Goal: Task Accomplishment & Management: Manage account settings

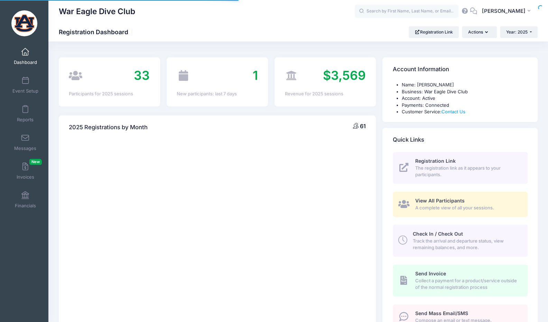
select select
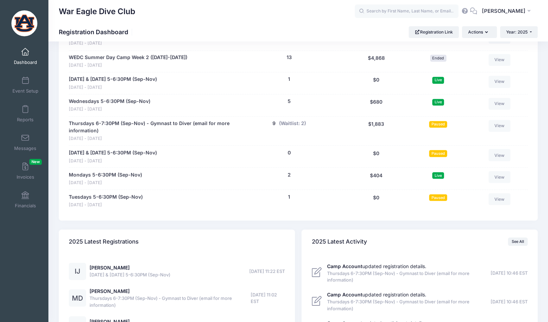
scroll to position [672, 0]
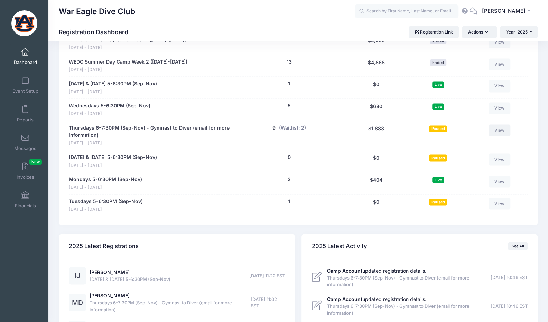
click at [495, 126] on link "View" at bounding box center [500, 131] width 22 height 12
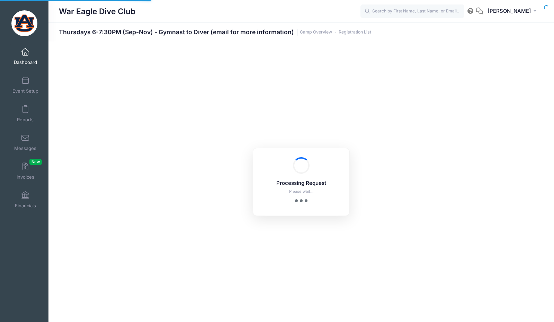
select select "10"
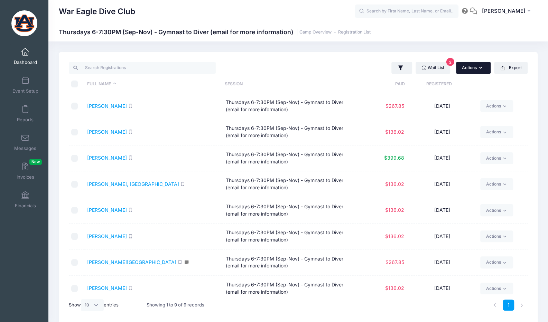
click at [481, 68] on icon "button" at bounding box center [482, 68] width 6 height 0
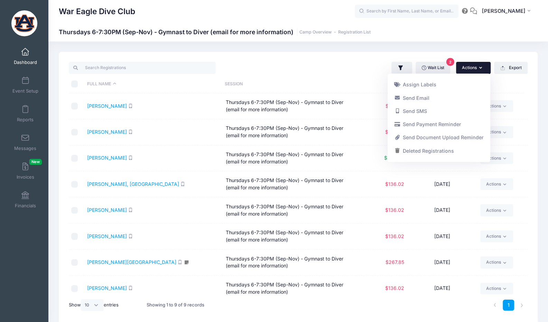
click at [332, 84] on th "Session" at bounding box center [290, 84] width 138 height 18
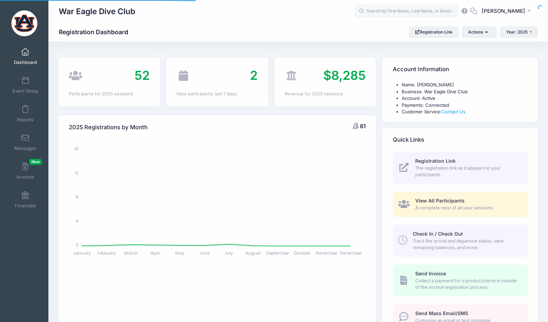
select select
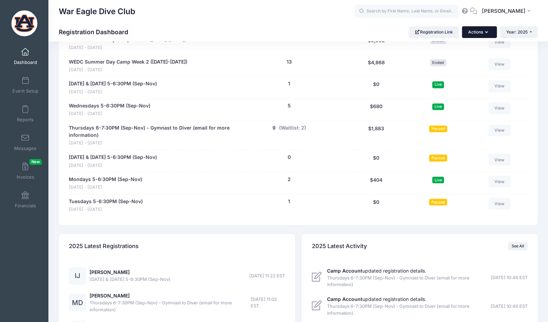
click at [484, 29] on button "Actions" at bounding box center [479, 32] width 35 height 12
click at [240, 125] on div "9 (Waitlist: 2)" at bounding box center [289, 136] width 110 height 22
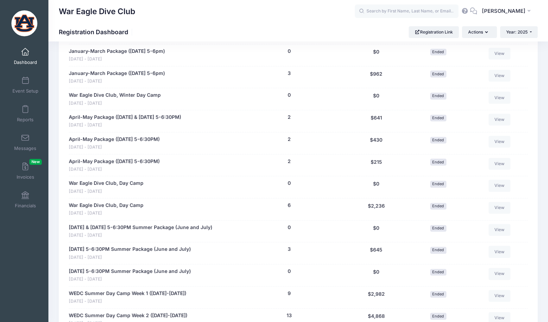
scroll to position [405, 0]
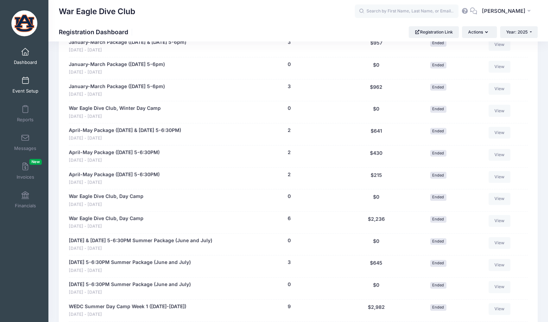
click at [33, 83] on link "Event Setup" at bounding box center [25, 85] width 33 height 24
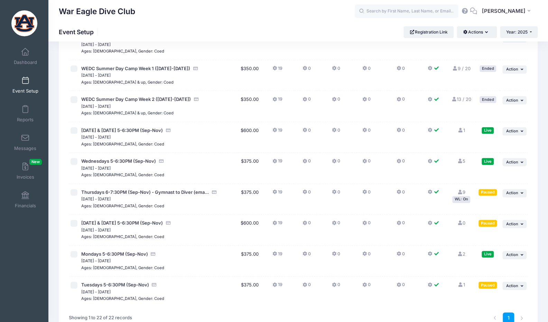
click at [276, 204] on td "19" at bounding box center [278, 199] width 32 height 31
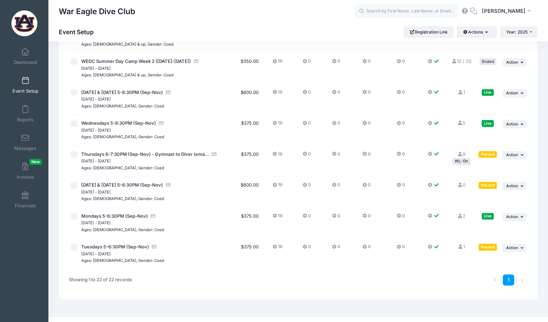
scroll to position [502, 0]
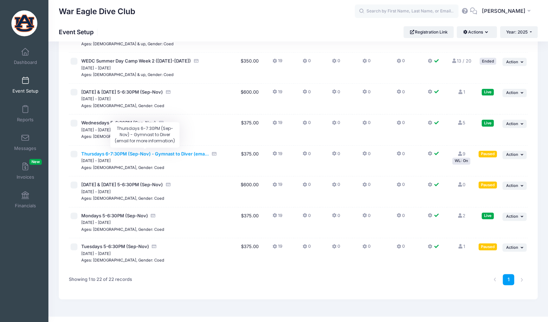
click at [179, 151] on span "Thursdays 6-7:30PM (Sep-Nov) - Gymnast to Diver (ema..." at bounding box center [145, 154] width 128 height 6
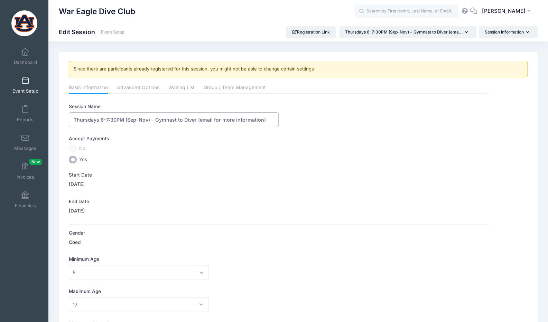
drag, startPoint x: 264, startPoint y: 122, endPoint x: 197, endPoint y: 119, distance: 67.2
click at [197, 119] on input "Thursdays 6-7:30PM (Sep-Nov) - Gymnast to Diver (email for more information)" at bounding box center [174, 119] width 210 height 15
type input "Thursdays 6-7:30PM (Sep-Nov) - Gymnast to Diver"
click at [237, 162] on label "Yes" at bounding box center [279, 160] width 420 height 8
click at [77, 162] on input "Yes" at bounding box center [73, 160] width 8 height 8
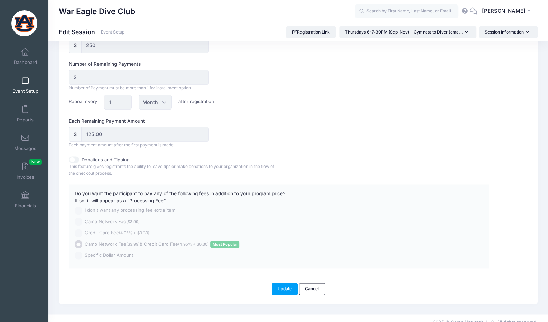
scroll to position [462, 0]
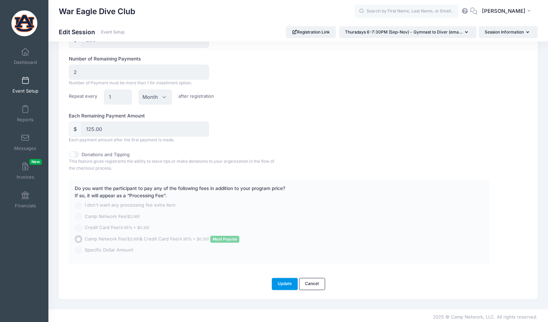
click at [276, 283] on button "Update" at bounding box center [285, 284] width 26 height 12
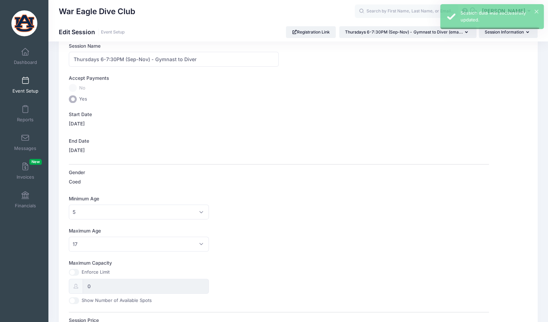
scroll to position [0, 0]
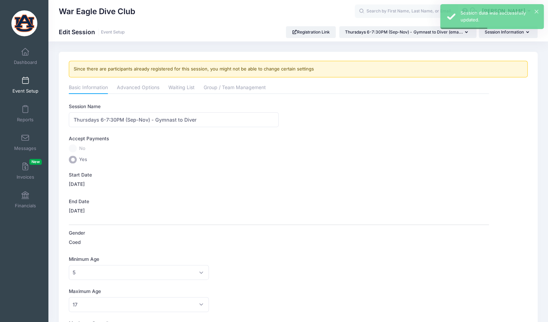
click at [26, 88] on link "Event Setup" at bounding box center [25, 85] width 33 height 24
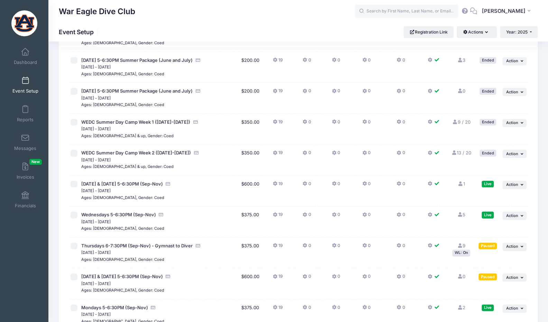
scroll to position [410, 0]
click at [522, 245] on icon "button" at bounding box center [523, 247] width 4 height 4
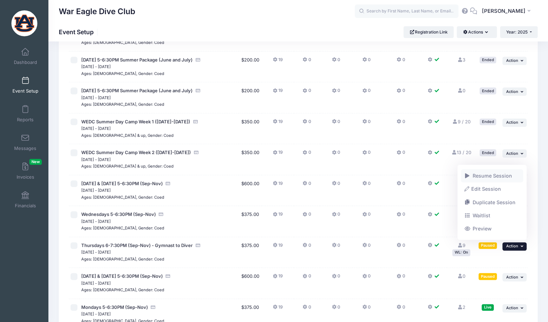
click at [499, 176] on link "Resume Session" at bounding box center [492, 176] width 63 height 13
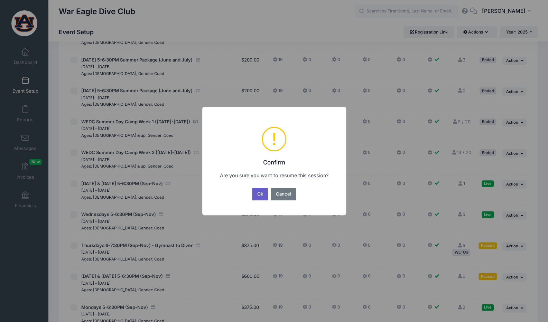
click at [262, 191] on button "Ok" at bounding box center [260, 194] width 16 height 12
